Goal: Navigation & Orientation: Find specific page/section

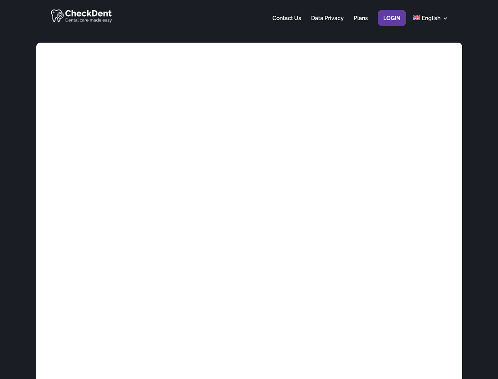
click at [249, 15] on div at bounding box center [249, 15] width 398 height 31
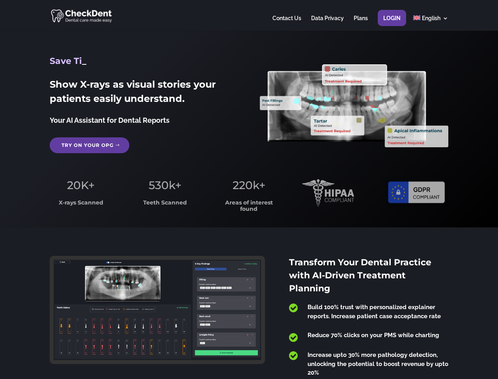
click at [249, 189] on span "220k+" at bounding box center [249, 184] width 33 height 13
click at [249, 15] on div at bounding box center [249, 15] width 398 height 31
